Goal: Task Accomplishment & Management: Manage account settings

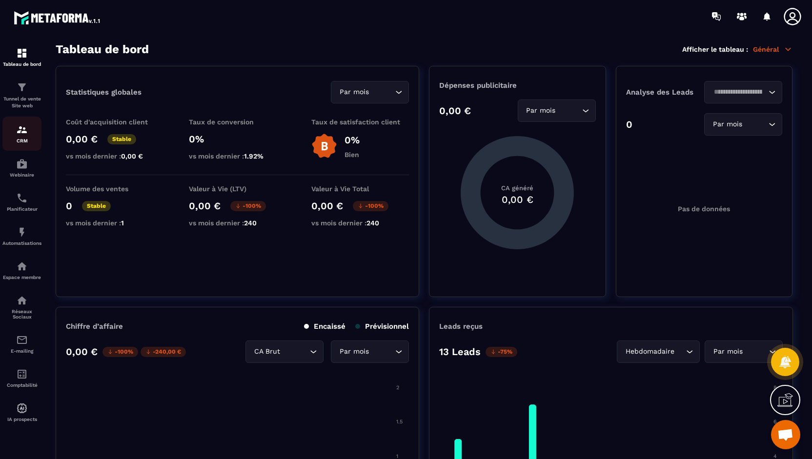
click at [29, 135] on div "CRM" at bounding box center [21, 134] width 39 height 20
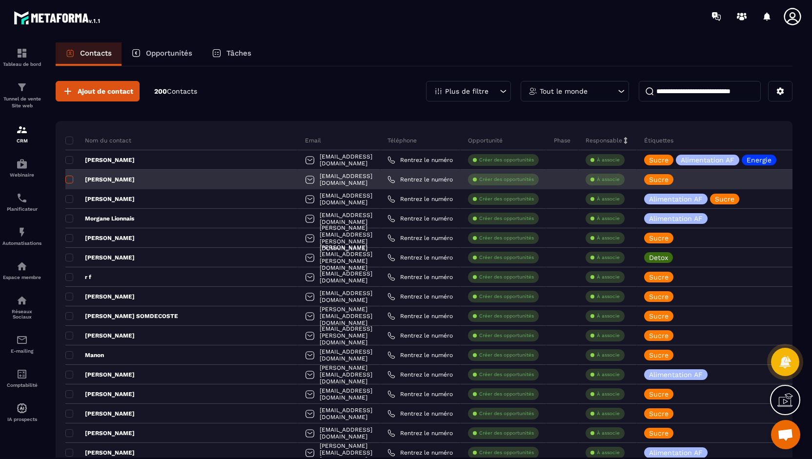
click at [71, 179] on span at bounding box center [69, 180] width 8 height 8
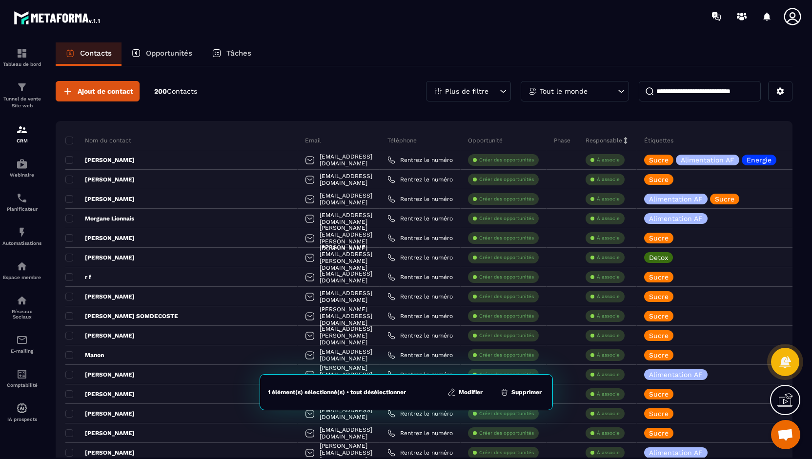
click at [518, 393] on button "Supprimer" at bounding box center [520, 393] width 47 height 10
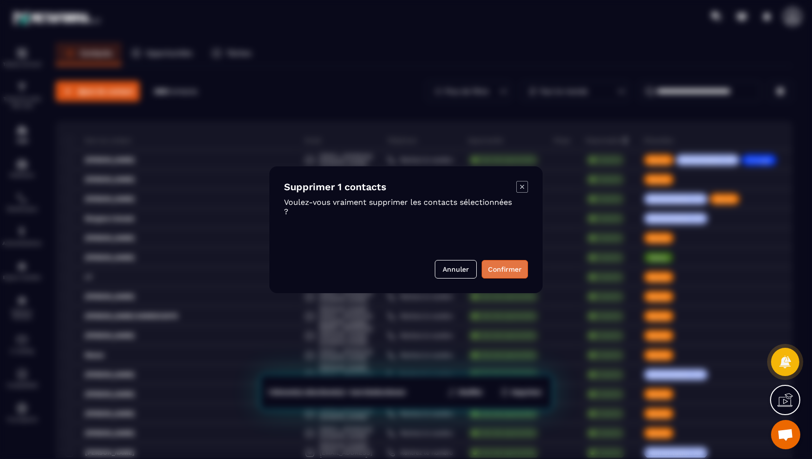
click at [520, 270] on button "Confirmer" at bounding box center [505, 269] width 46 height 19
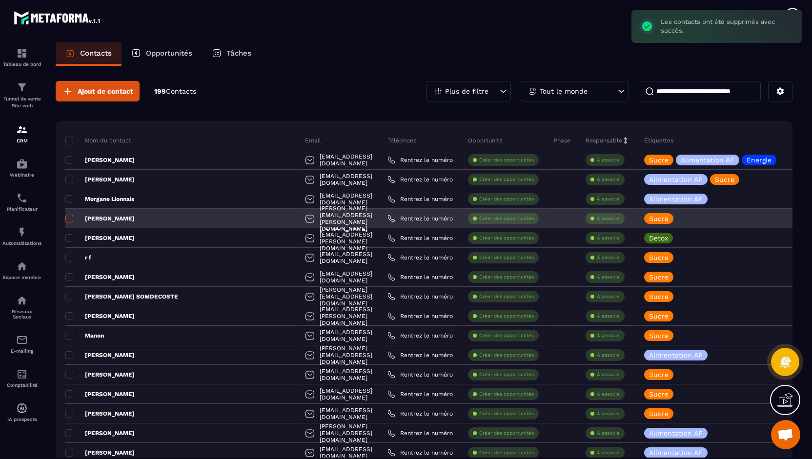
click at [70, 218] on span at bounding box center [69, 219] width 8 height 8
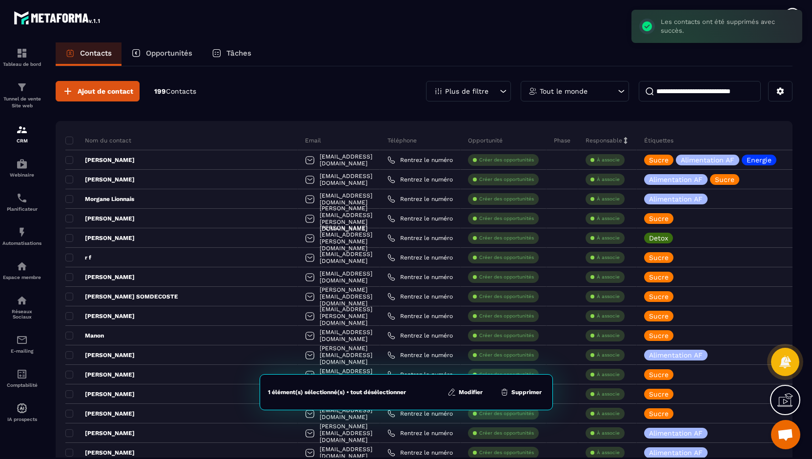
click at [517, 396] on button "Supprimer" at bounding box center [520, 393] width 47 height 10
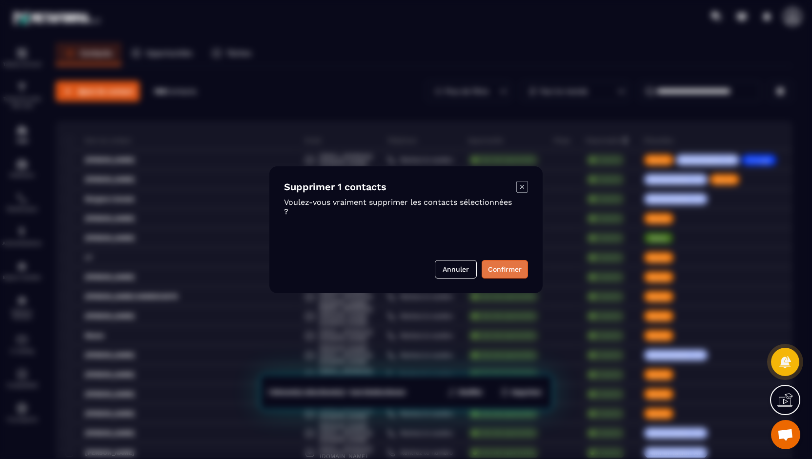
click at [493, 271] on button "Confirmer" at bounding box center [505, 269] width 46 height 19
